Goal: Task Accomplishment & Management: Use online tool/utility

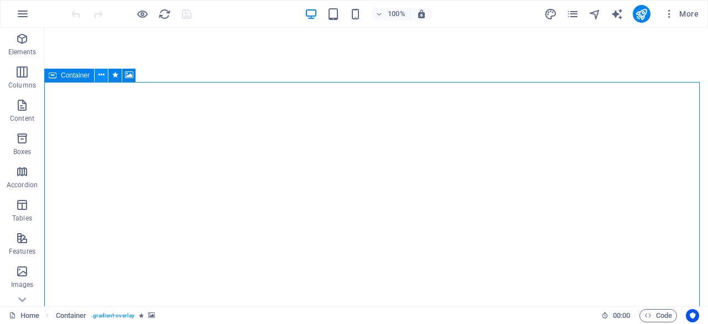
click at [101, 76] on icon at bounding box center [101, 75] width 6 height 12
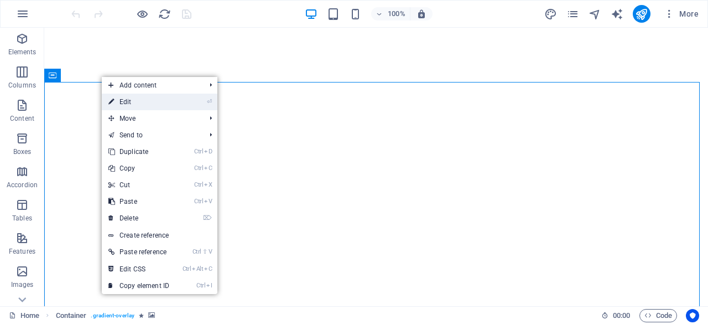
click at [128, 101] on link "⏎ Edit" at bounding box center [139, 101] width 74 height 17
select select "header"
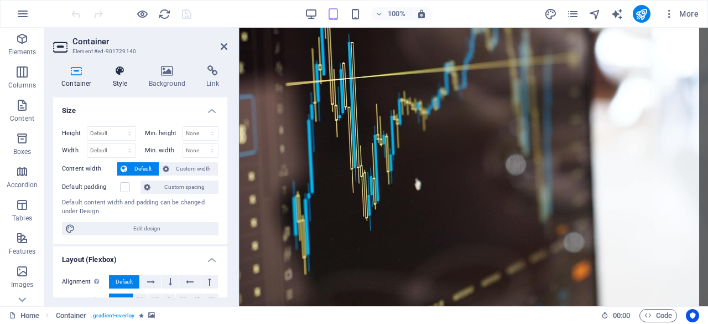
click at [119, 69] on icon at bounding box center [121, 70] width 32 height 11
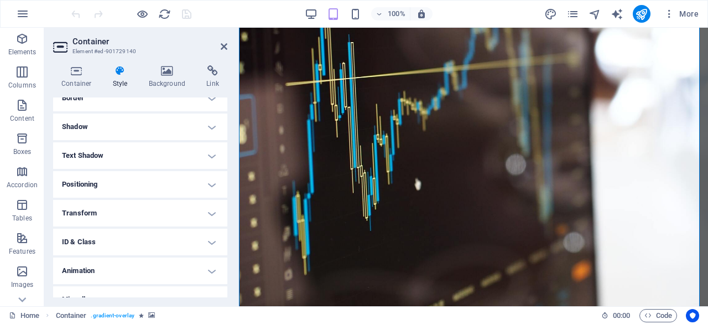
scroll to position [137, 0]
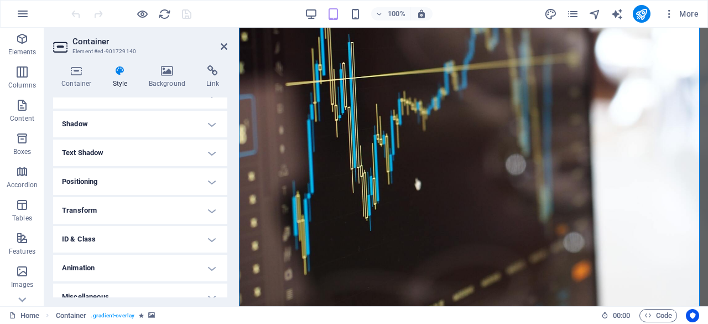
click at [207, 267] on h4 "Animation" at bounding box center [140, 267] width 174 height 27
drag, startPoint x: 225, startPoint y: 232, endPoint x: 225, endPoint y: 253, distance: 21.0
click at [225, 253] on ul "Layout How this element expands within the layout (Flexbox). Size Default auto …" at bounding box center [140, 186] width 174 height 450
click at [224, 253] on ul "Layout How this element expands within the layout (Flexbox). Size Default auto …" at bounding box center [140, 186] width 174 height 450
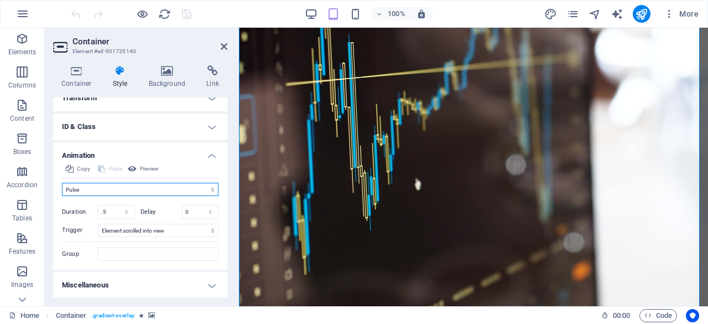
click at [191, 191] on select "Don't animate Show / Hide Slide up/down Zoom in/out Slide left to right Slide r…" at bounding box center [140, 189] width 157 height 13
select select "overlay"
click at [62, 183] on select "Don't animate Show / Hide Slide up/down Zoom in/out Slide left to right Slide r…" at bounding box center [140, 189] width 157 height 13
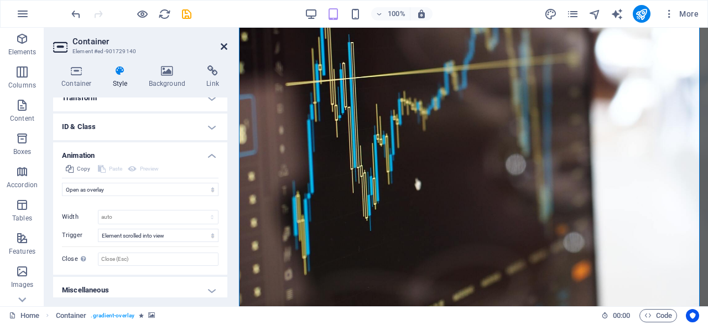
click at [224, 43] on icon at bounding box center [224, 46] width 7 height 9
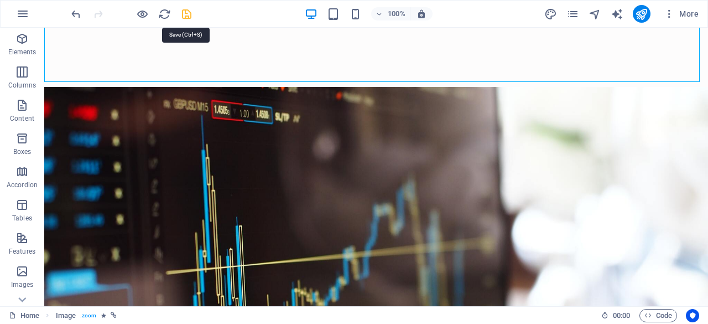
click at [186, 12] on icon "save" at bounding box center [186, 14] width 13 height 13
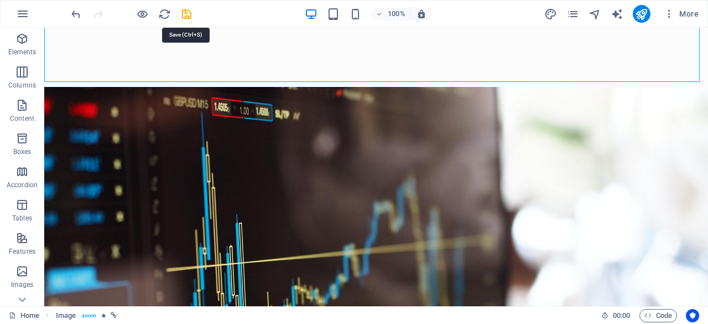
checkbox input "false"
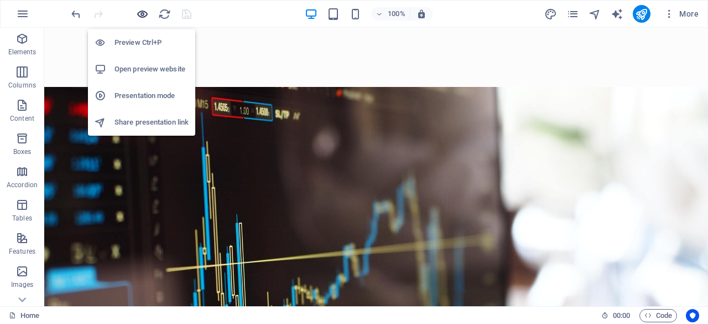
click at [143, 12] on icon "button" at bounding box center [142, 14] width 13 height 13
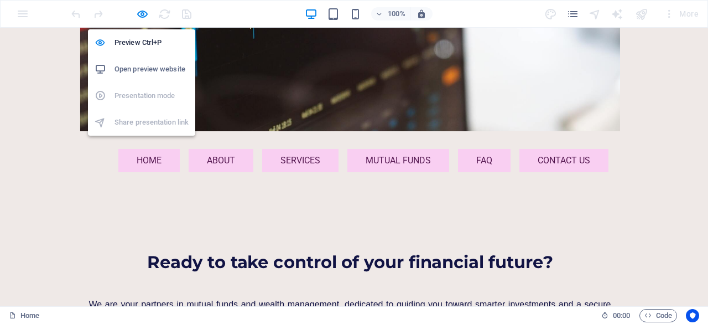
click at [138, 70] on h6 "Open preview website" at bounding box center [152, 69] width 74 height 13
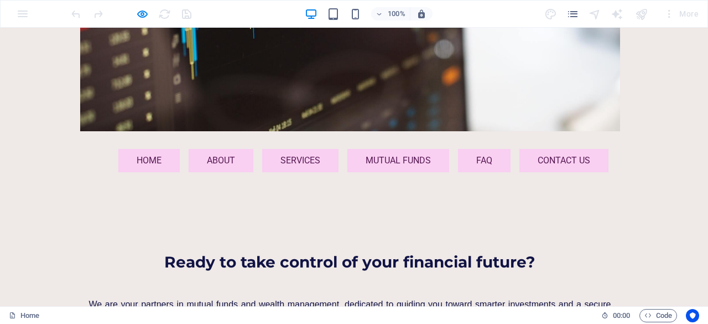
click at [166, 299] on span "We are your partners in mutual funds and wealth management, dedicated to guidin…" at bounding box center [350, 314] width 522 height 30
click at [243, 299] on span "We are your partners in mutual funds and wealth management, dedicated to guidin…" at bounding box center [350, 314] width 522 height 30
click at [418, 161] on header "Menu Home About Services Mutual Funds FAQ Contact us Ready to take control of y…" at bounding box center [350, 309] width 540 height 357
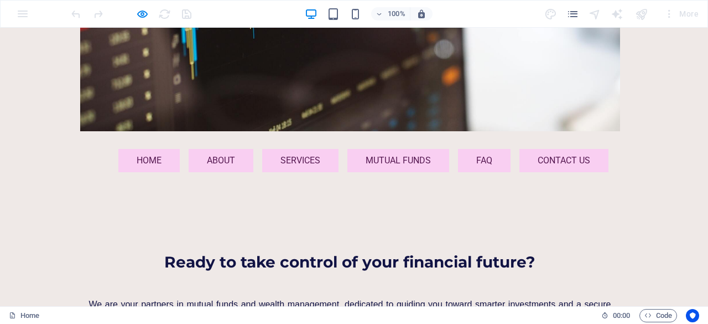
click at [168, 15] on div at bounding box center [131, 14] width 124 height 18
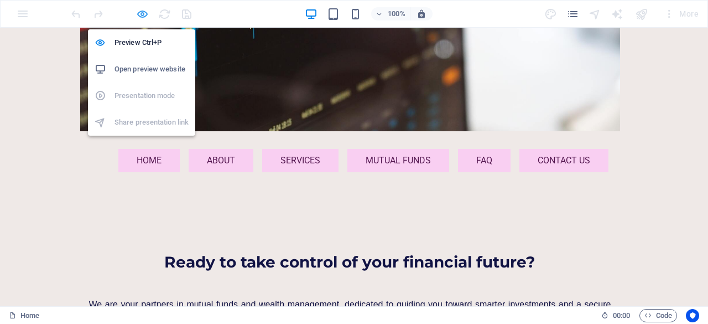
click at [136, 13] on icon "button" at bounding box center [142, 14] width 13 height 13
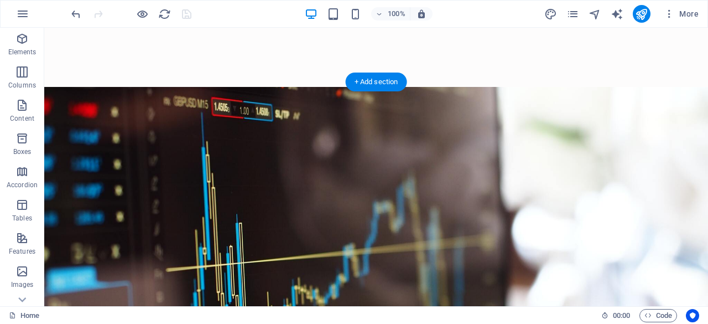
click at [59, 110] on figure at bounding box center [376, 295] width 664 height 417
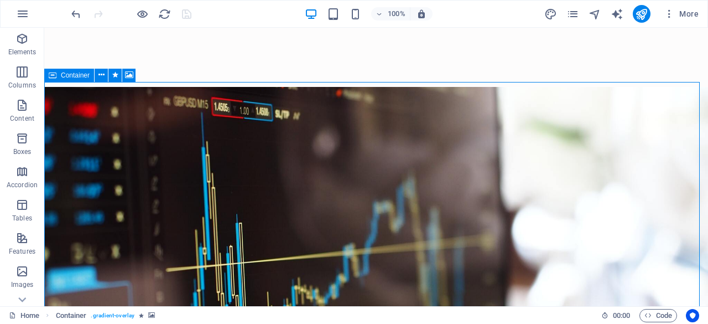
click at [50, 78] on icon at bounding box center [53, 75] width 8 height 13
click at [99, 76] on icon at bounding box center [101, 75] width 6 height 12
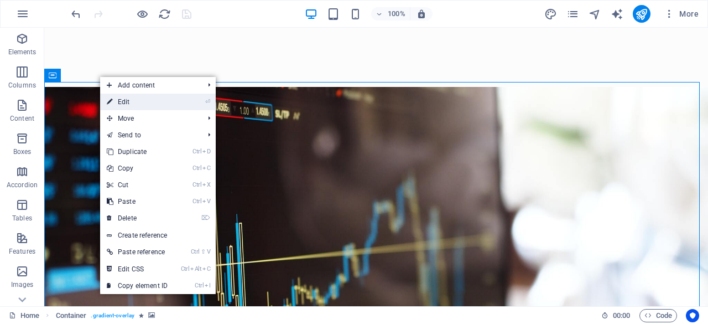
click at [117, 102] on link "⏎ Edit" at bounding box center [137, 101] width 74 height 17
select select "overlay"
select select "scroll"
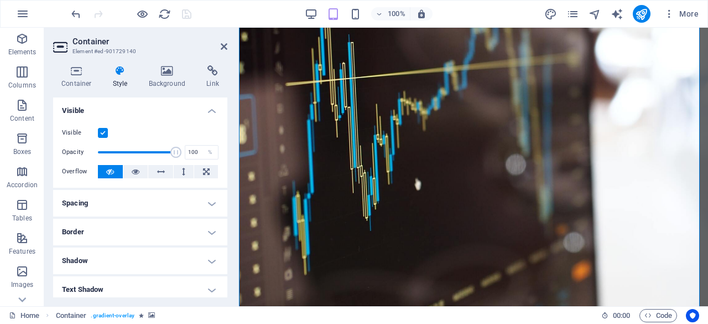
scroll to position [254, 0]
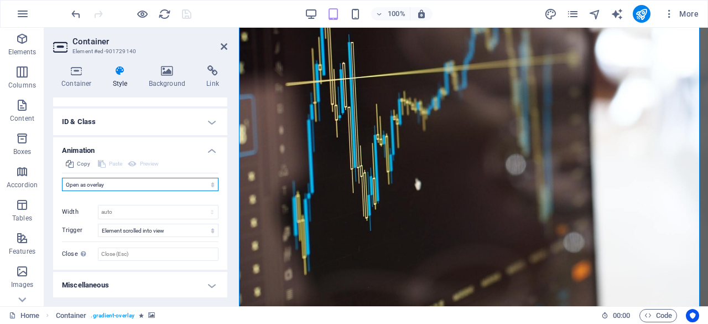
click at [176, 185] on select "Don't animate Show / Hide Slide up/down Zoom in/out Slide left to right Slide r…" at bounding box center [140, 184] width 157 height 13
select select "move-top-to-bottom"
click at [62, 178] on select "Don't animate Show / Hide Slide up/down Zoom in/out Slide left to right Slide r…" at bounding box center [140, 184] width 157 height 13
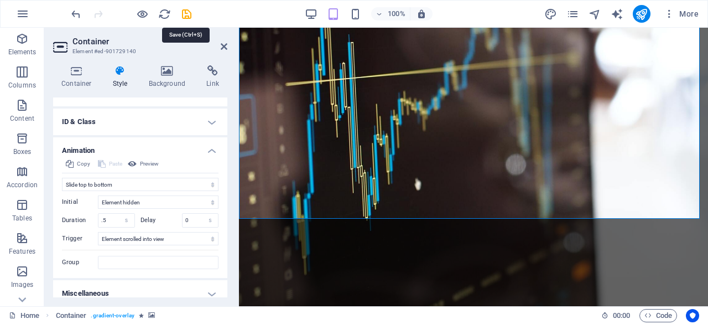
click at [185, 13] on icon "save" at bounding box center [186, 14] width 13 height 13
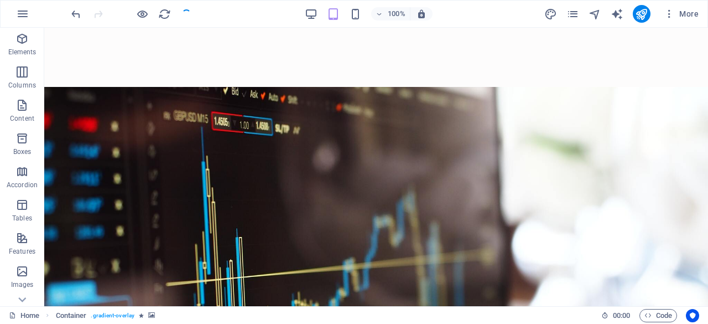
checkbox input "false"
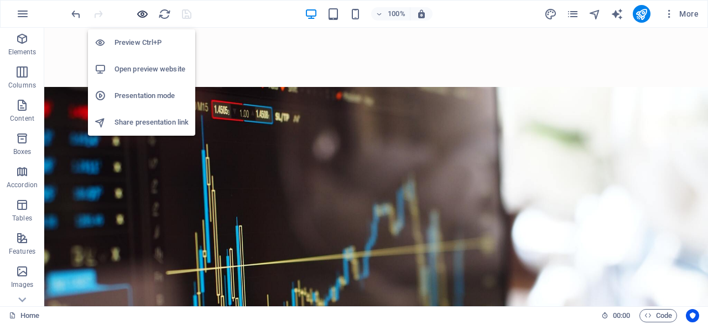
click at [139, 8] on icon "button" at bounding box center [142, 14] width 13 height 13
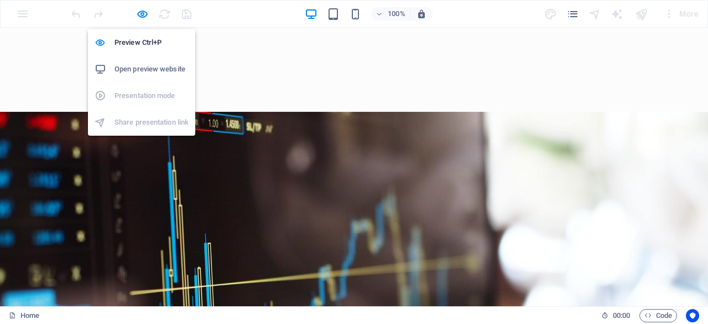
click at [136, 67] on h6 "Open preview website" at bounding box center [152, 69] width 74 height 13
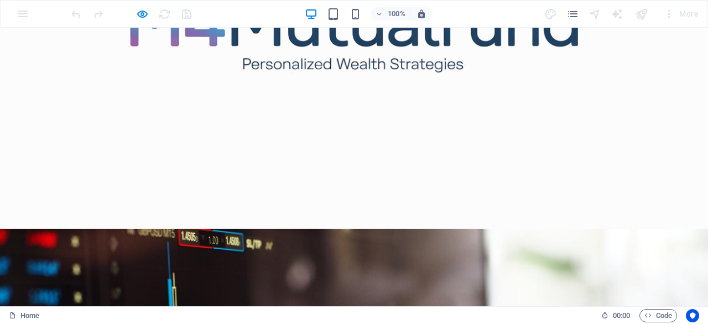
scroll to position [0, 0]
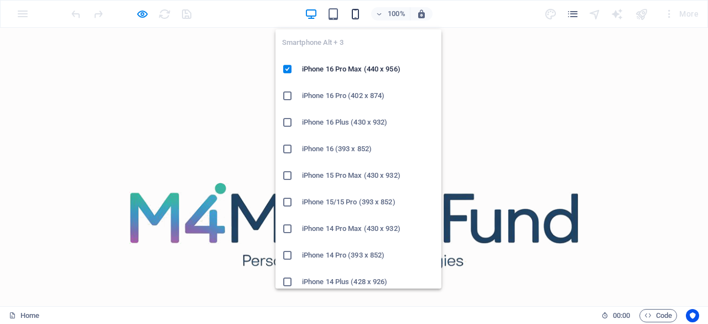
click at [357, 12] on icon "button" at bounding box center [355, 14] width 13 height 13
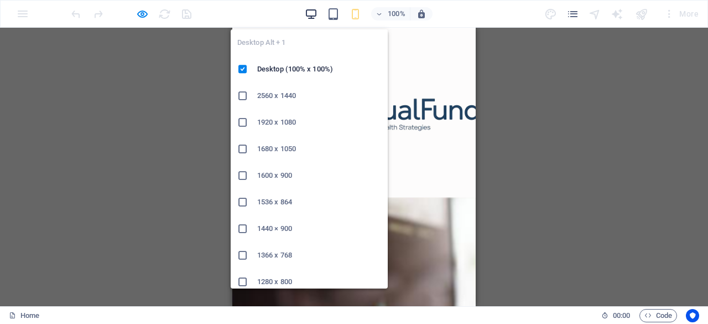
click at [314, 11] on icon "button" at bounding box center [311, 14] width 13 height 13
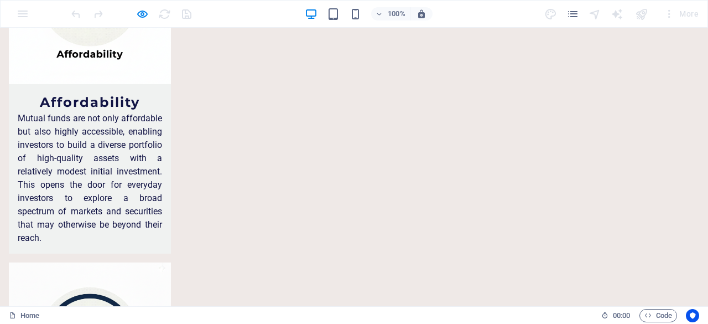
scroll to position [3448, 0]
